Goal: Information Seeking & Learning: Learn about a topic

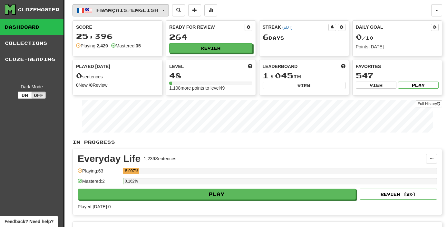
click at [128, 8] on span "Français / English" at bounding box center [127, 9] width 62 height 5
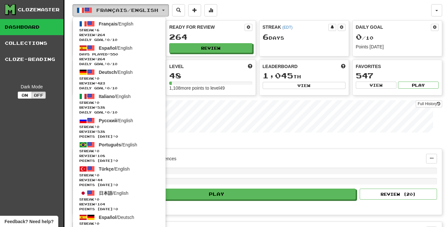
scroll to position [636, 0]
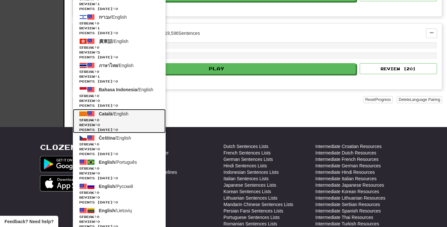
click at [105, 113] on span "Català" at bounding box center [106, 113] width 14 height 5
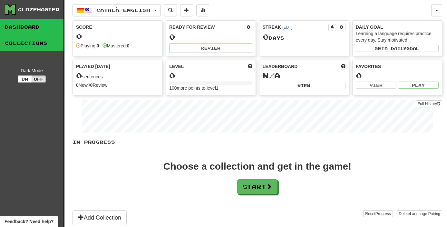
click at [48, 46] on link "Collections" at bounding box center [32, 43] width 64 height 16
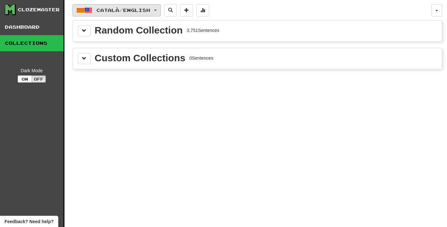
click at [93, 12] on button "Català / English" at bounding box center [117, 10] width 88 height 12
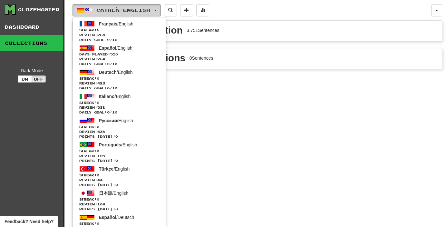
scroll to position [829, 0]
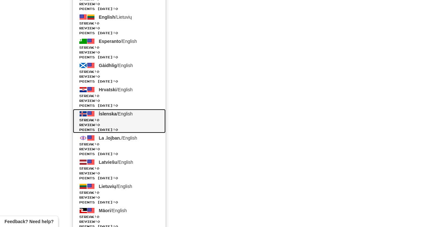
click at [93, 109] on link "Íslenska / English Streak: 0 Review: 0 Points today: 0" at bounding box center [119, 121] width 93 height 24
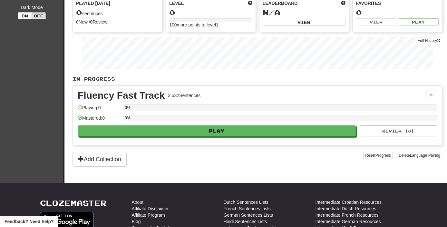
scroll to position [17, 0]
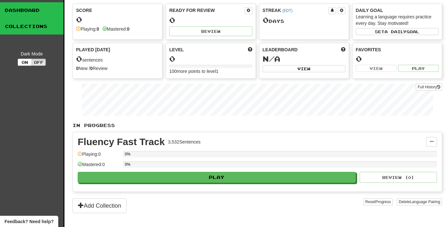
click at [16, 22] on link "Collections" at bounding box center [32, 26] width 64 height 16
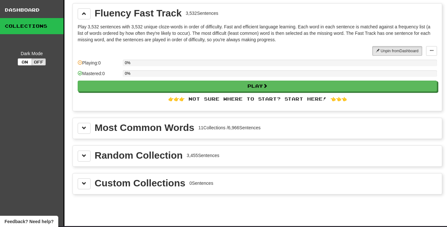
scroll to position [0, 0]
